Goal: Information Seeking & Learning: Learn about a topic

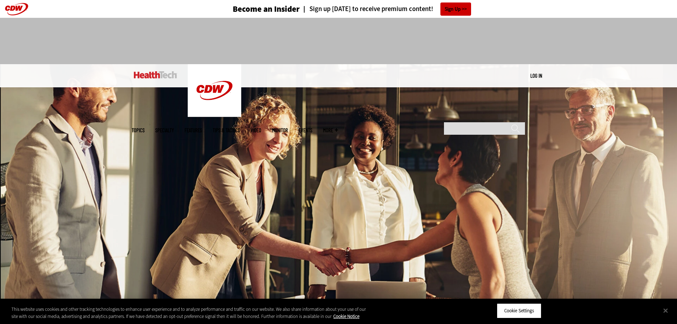
click at [109, 220] on img at bounding box center [338, 181] width 677 height 235
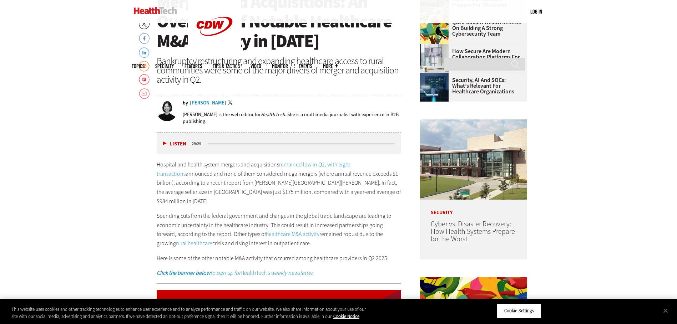
scroll to position [344, 0]
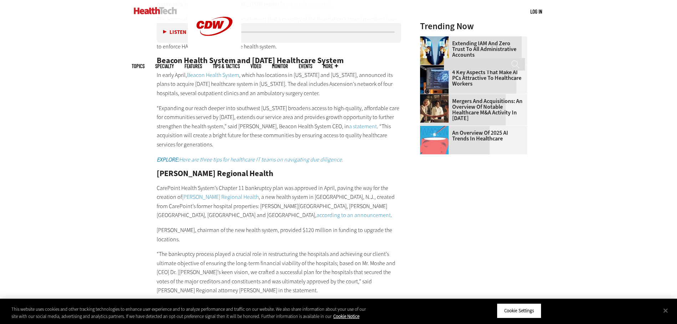
scroll to position [871, 0]
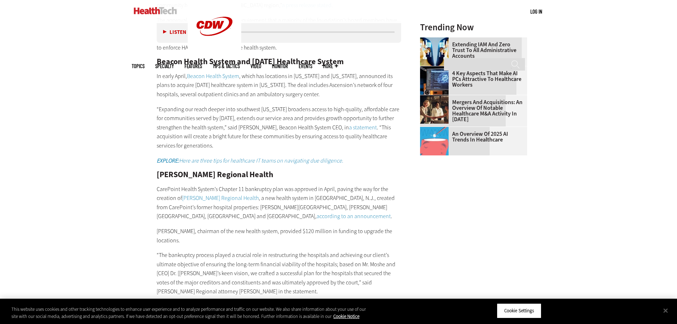
click at [230, 194] on link "[PERSON_NAME] Regional Health" at bounding box center [220, 197] width 77 height 7
click at [515, 60] on input "******" at bounding box center [515, 67] width 9 height 14
click at [288, 132] on p "“Expanding our reach deeper into southwest [US_STATE] broadens access to high-q…" at bounding box center [279, 128] width 245 height 46
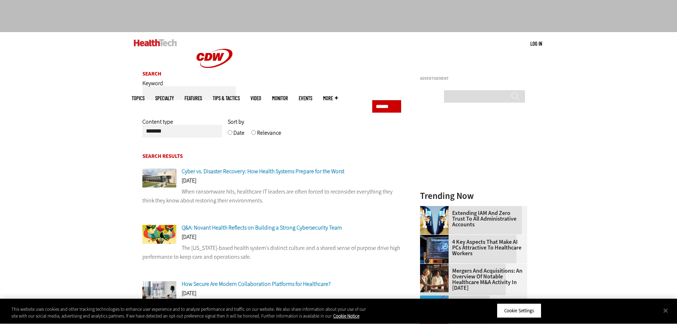
scroll to position [32, 0]
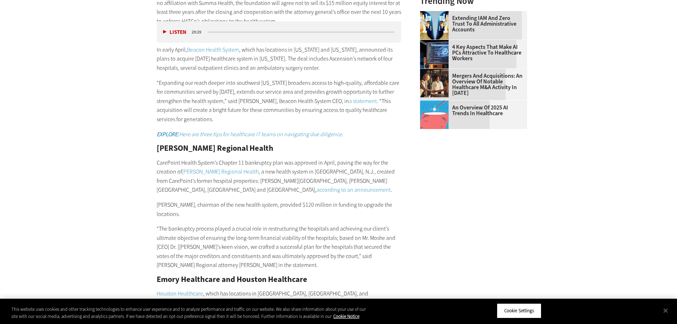
click at [288, 144] on h2 "[PERSON_NAME] Regional Health" at bounding box center [279, 148] width 245 height 8
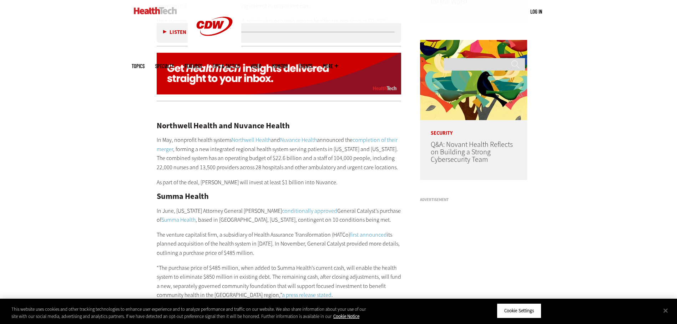
scroll to position [576, 0]
